Goal: Task Accomplishment & Management: Use online tool/utility

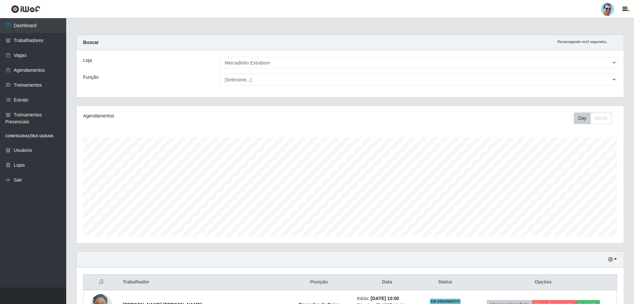
select select "175"
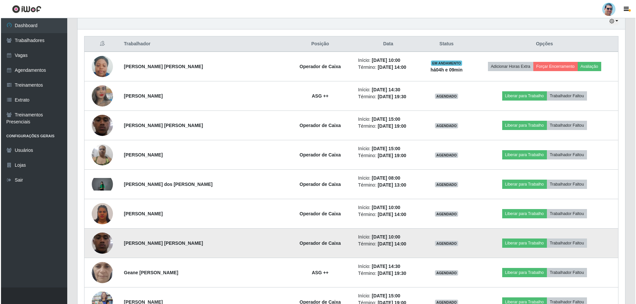
scroll to position [106, 0]
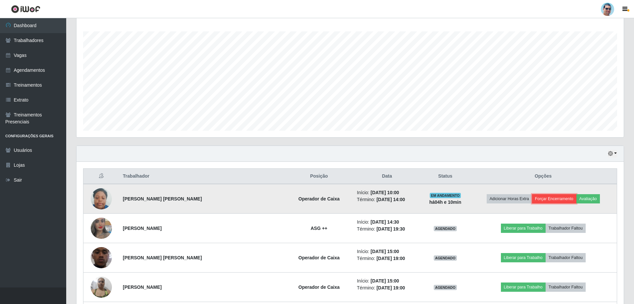
click at [550, 198] on button "Forçar Encerramento" at bounding box center [554, 198] width 44 height 9
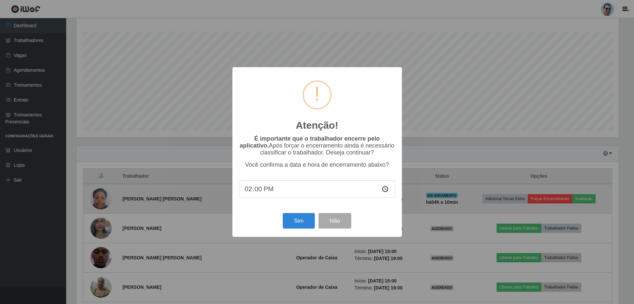
scroll to position [137, 544]
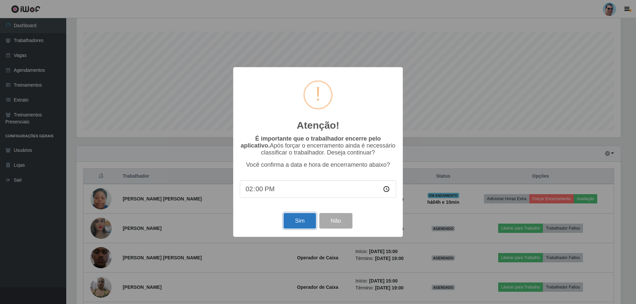
click at [295, 227] on button "Sim" at bounding box center [299, 221] width 32 height 16
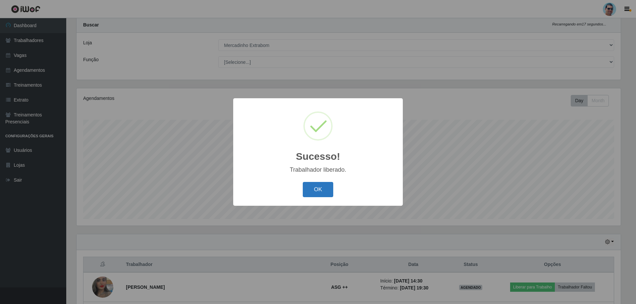
click at [310, 187] on button "OK" at bounding box center [318, 190] width 31 height 16
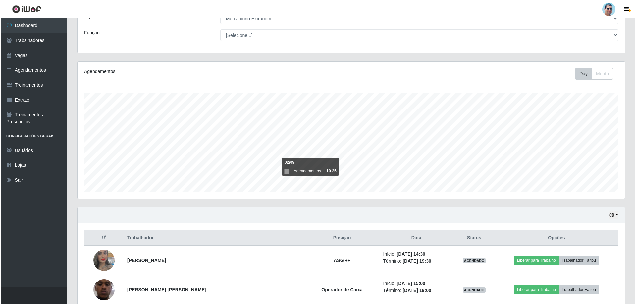
scroll to position [117, 0]
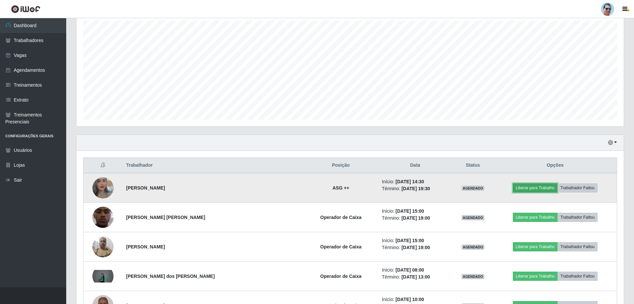
click at [531, 190] on button "Liberar para Trabalho" at bounding box center [535, 187] width 45 height 9
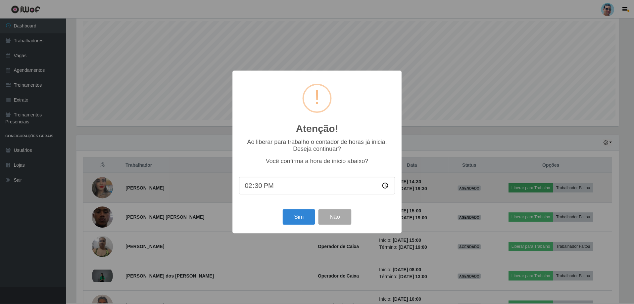
scroll to position [137, 544]
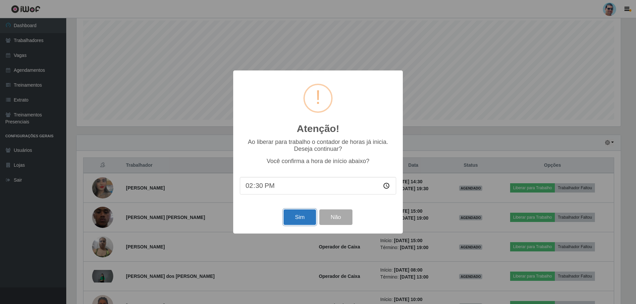
click at [292, 217] on button "Sim" at bounding box center [299, 218] width 32 height 16
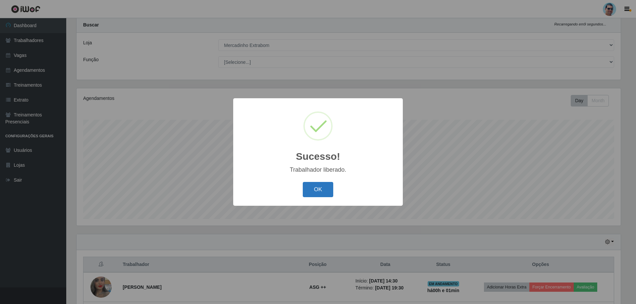
click at [312, 187] on button "OK" at bounding box center [318, 190] width 31 height 16
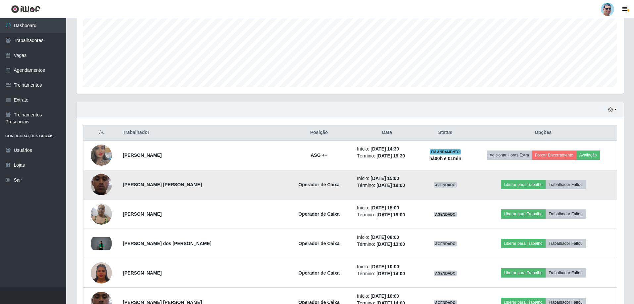
scroll to position [150, 0]
click at [104, 184] on img at bounding box center [101, 184] width 21 height 47
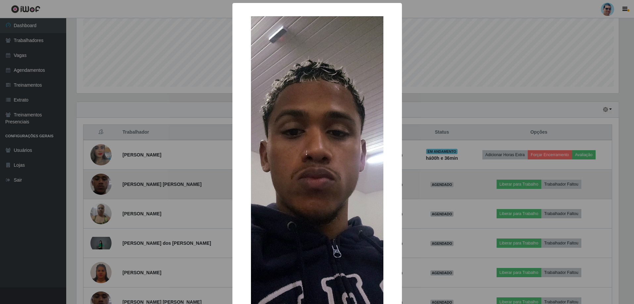
scroll to position [137, 544]
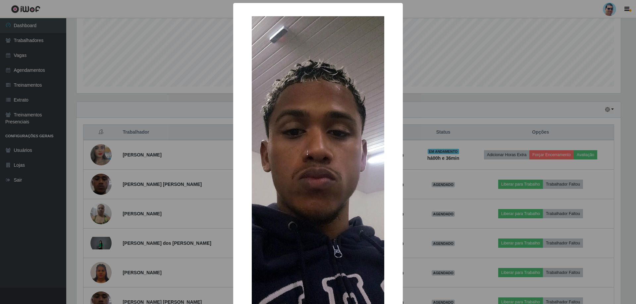
click at [448, 143] on div "× OK Cancel" at bounding box center [318, 152] width 636 height 304
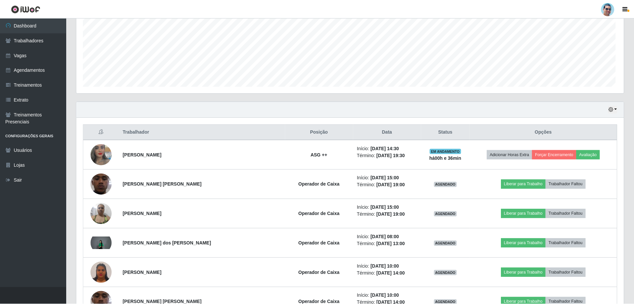
scroll to position [137, 547]
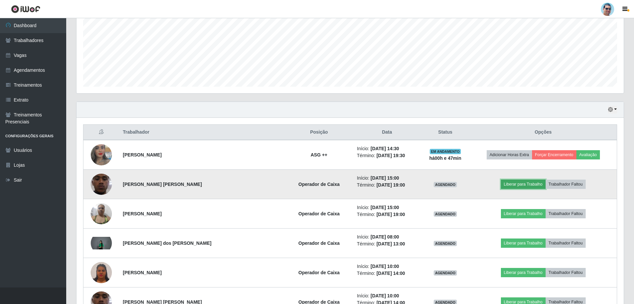
click at [510, 182] on button "Liberar para Trabalho" at bounding box center [523, 184] width 45 height 9
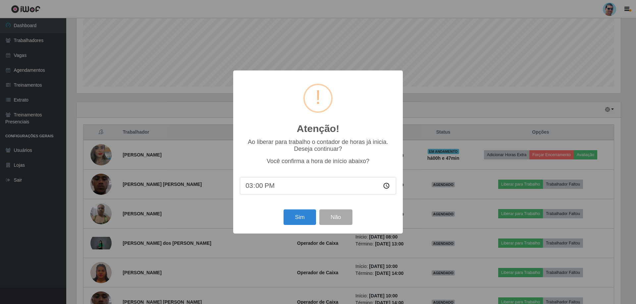
click at [259, 188] on input "15:00" at bounding box center [318, 186] width 156 height 18
type input "15:14"
click at [300, 222] on button "Sim" at bounding box center [299, 218] width 32 height 16
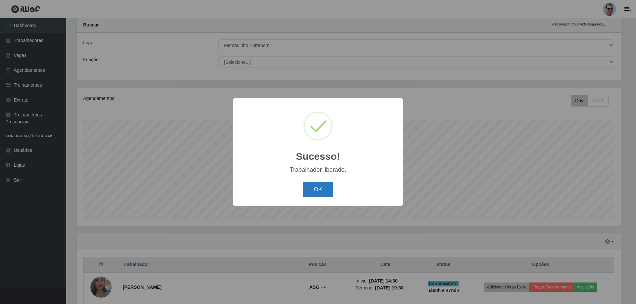
click at [321, 185] on button "OK" at bounding box center [318, 190] width 31 height 16
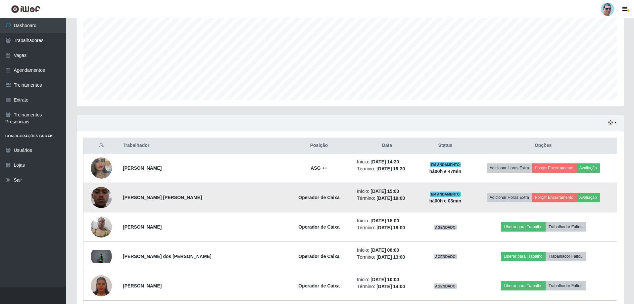
scroll to position [150, 0]
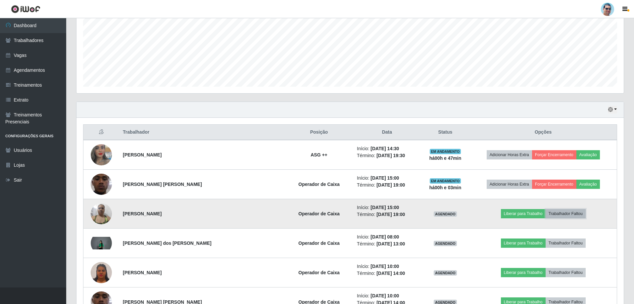
click at [550, 211] on button "Trabalhador Faltou" at bounding box center [566, 213] width 40 height 9
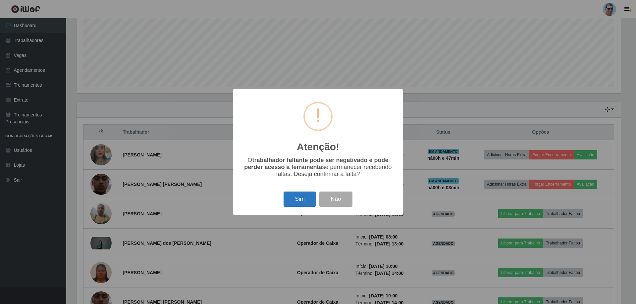
click at [300, 198] on button "Sim" at bounding box center [299, 200] width 32 height 16
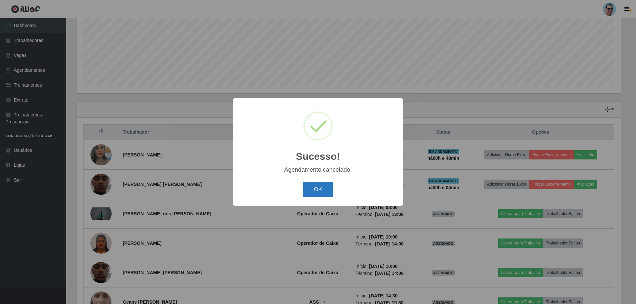
click at [321, 189] on button "OK" at bounding box center [318, 190] width 31 height 16
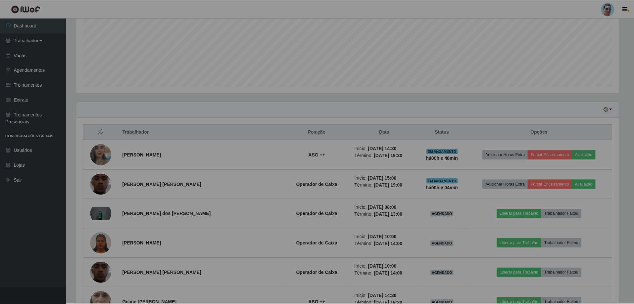
scroll to position [137, 547]
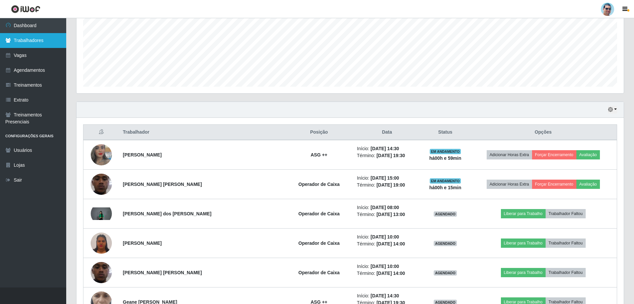
click at [44, 37] on link "Trabalhadores" at bounding box center [33, 40] width 66 height 15
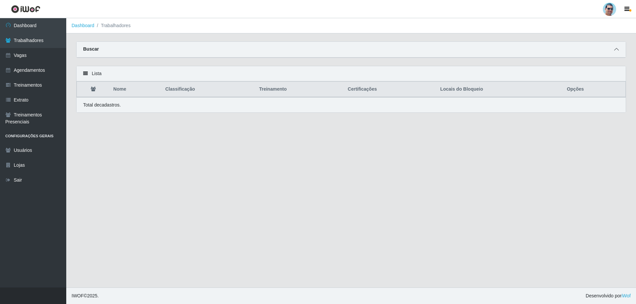
click at [617, 52] on icon at bounding box center [616, 49] width 5 height 5
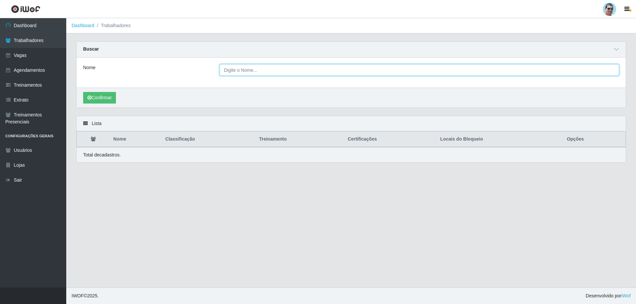
click at [363, 72] on input "Nome" at bounding box center [419, 70] width 399 height 12
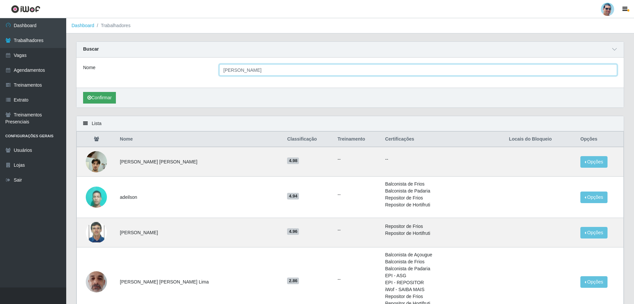
type input "[PERSON_NAME]"
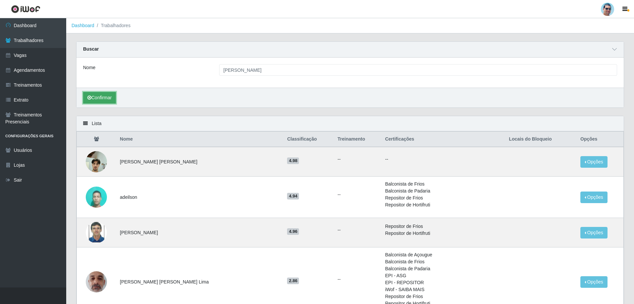
click at [97, 99] on button "Confirmar" at bounding box center [99, 98] width 33 height 12
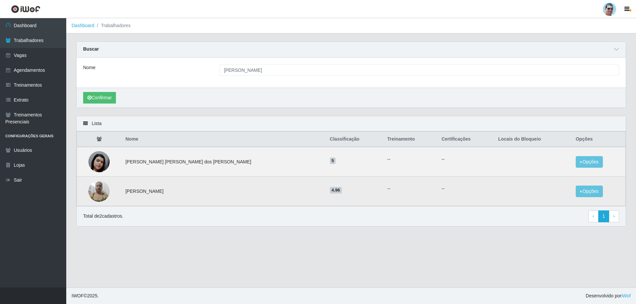
click at [98, 190] on img at bounding box center [98, 191] width 21 height 28
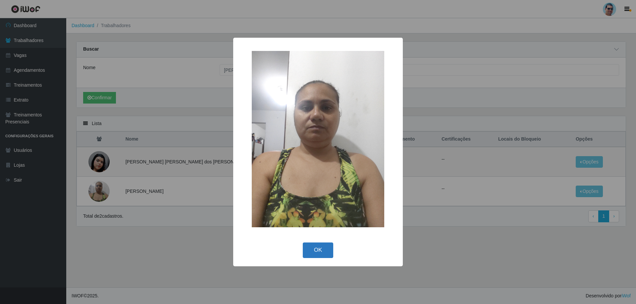
click at [318, 258] on button "OK" at bounding box center [318, 251] width 31 height 16
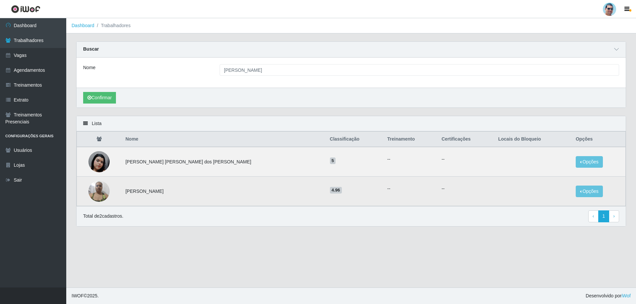
drag, startPoint x: 133, startPoint y: 189, endPoint x: 220, endPoint y: 192, distance: 86.8
click at [220, 192] on td "[PERSON_NAME]" at bounding box center [224, 191] width 204 height 29
copy td "[PERSON_NAME]"
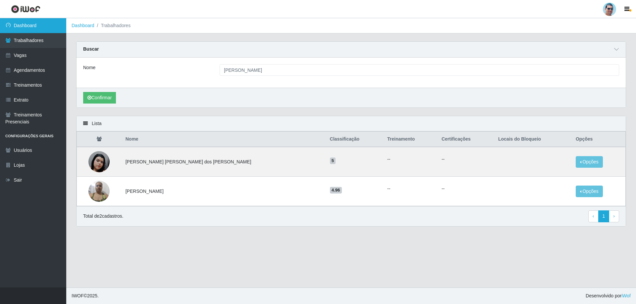
click at [39, 27] on link "Dashboard" at bounding box center [33, 25] width 66 height 15
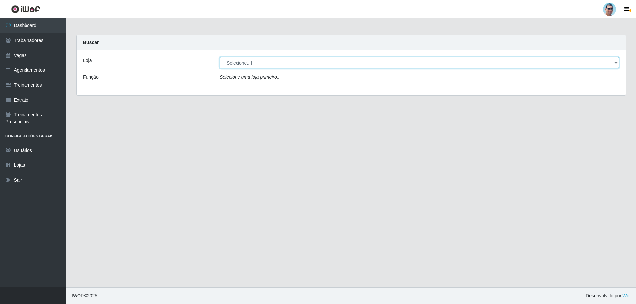
click at [250, 58] on select "[Selecione...] Mercadinho Extrabom" at bounding box center [419, 63] width 399 height 12
select select "175"
click at [220, 57] on select "[Selecione...] Mercadinho Extrabom" at bounding box center [419, 63] width 399 height 12
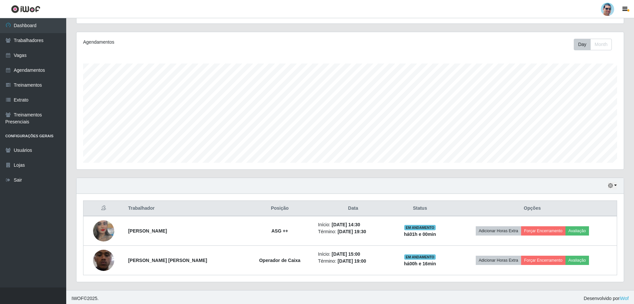
scroll to position [76, 0]
